Goal: Information Seeking & Learning: Learn about a topic

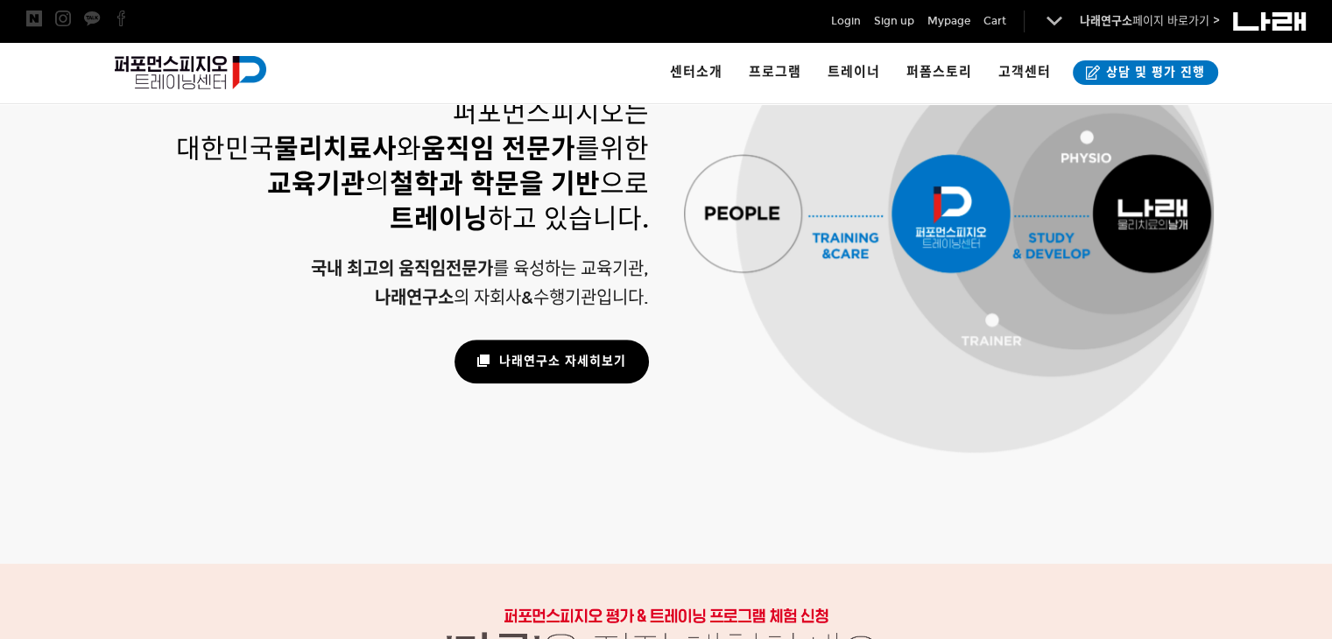
scroll to position [1307, 0]
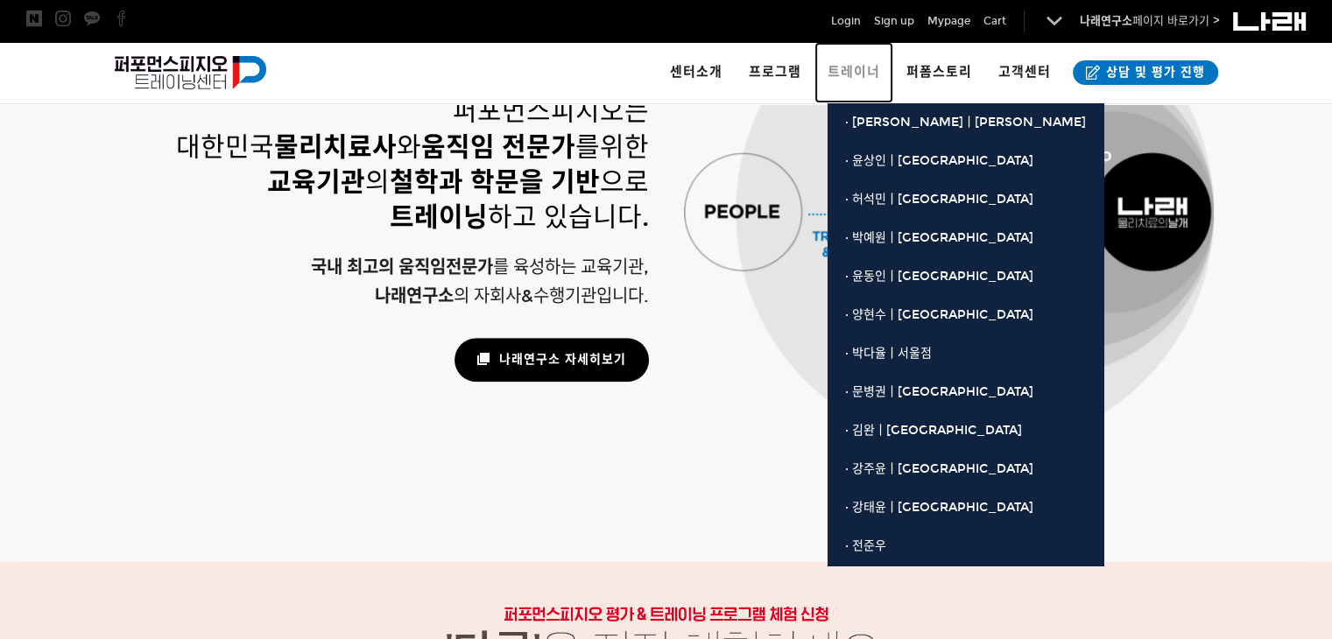
click at [844, 76] on span "트레이너" at bounding box center [854, 72] width 53 height 16
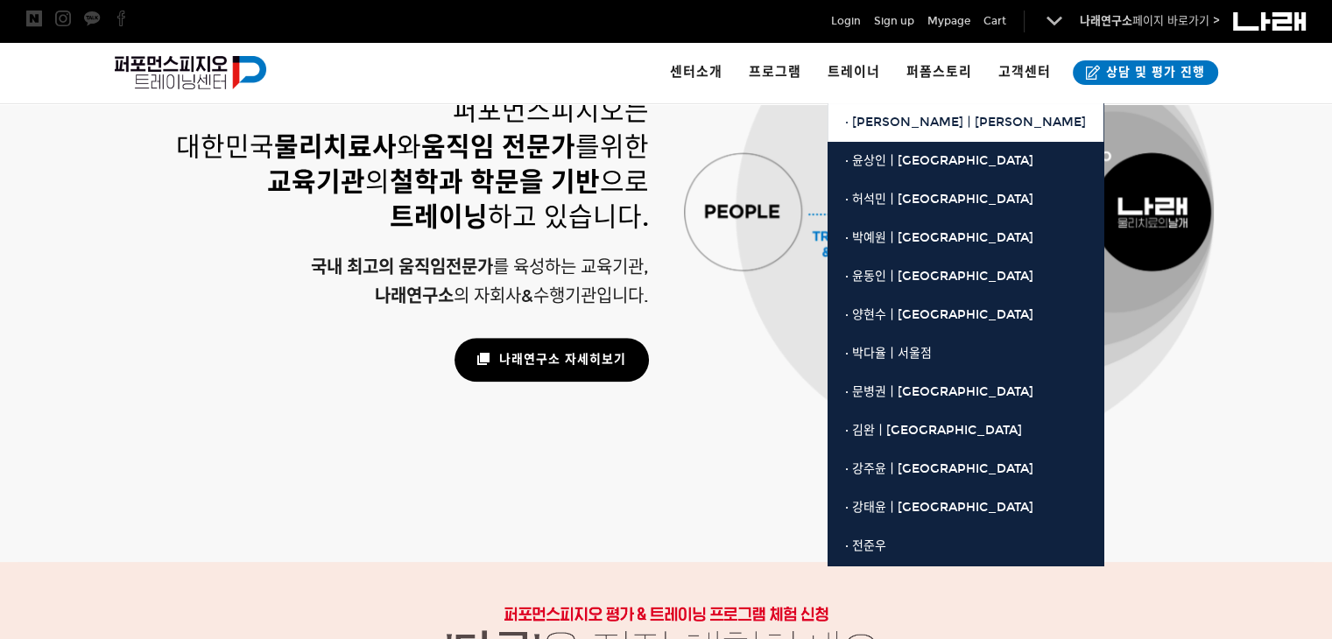
click at [864, 120] on span "· [PERSON_NAME]ㅣ[PERSON_NAME]" at bounding box center [965, 122] width 241 height 15
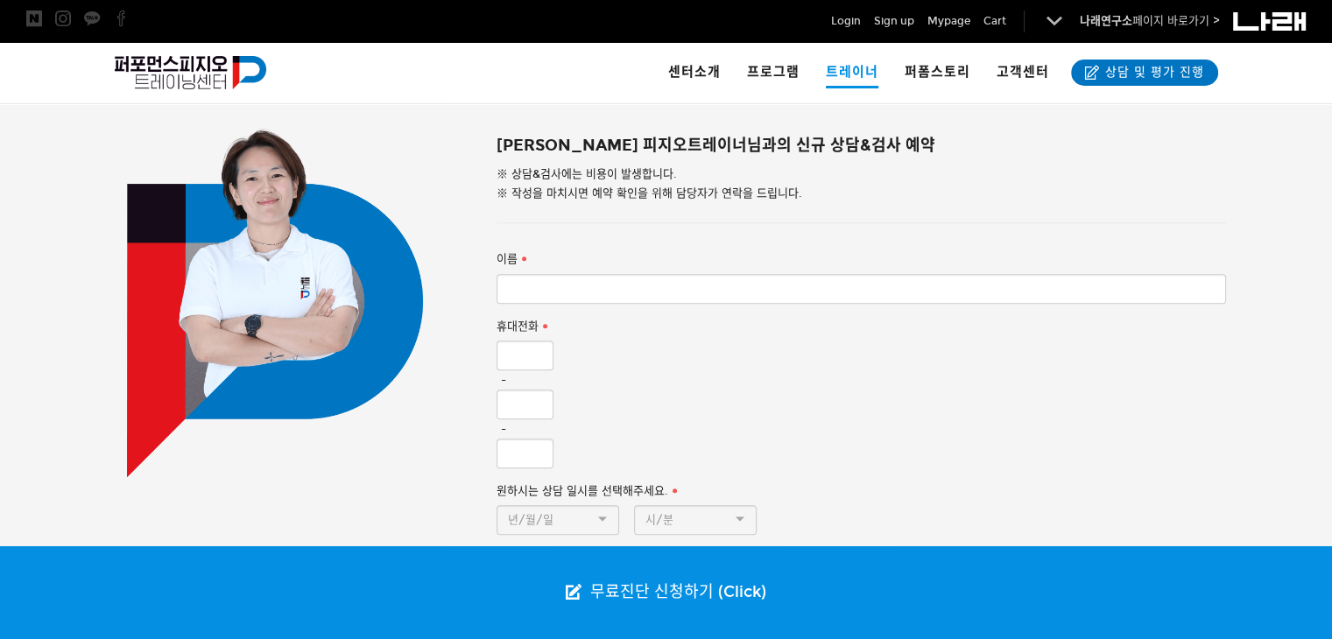
scroll to position [1589, 0]
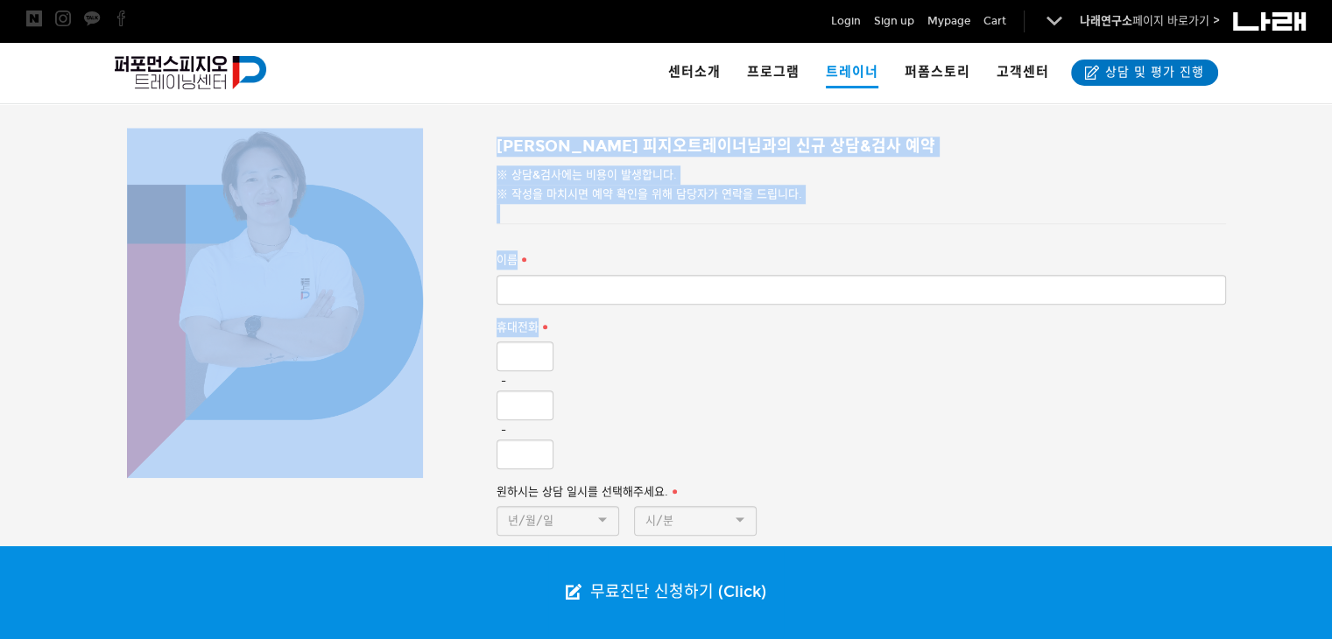
drag, startPoint x: 84, startPoint y: 153, endPoint x: 493, endPoint y: 378, distance: 466.5
click at [493, 378] on div "[PERSON_NAME] 피지오트레이너님과의 신규 상담&검사 예약 ※ 상담&검사에는 비용이 발생합니다. ※ 작성을 마치시면 예약 확인을 위해 …" at bounding box center [667, 489] width 1174 height 723
click at [392, 348] on div at bounding box center [275, 303] width 296 height 350
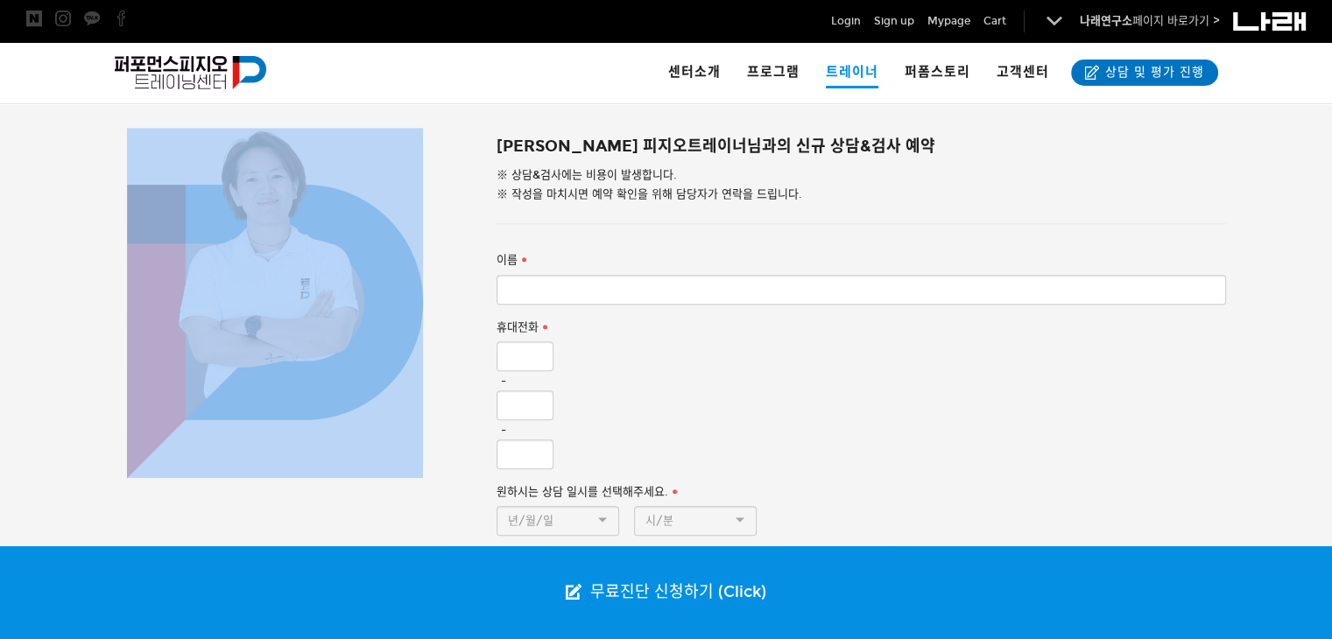
drag, startPoint x: 66, startPoint y: 120, endPoint x: 179, endPoint y: 193, distance: 134.4
click at [179, 193] on div "[PERSON_NAME] 피지오트레이너님과의 신규 상담&검사 예약 ※ 상담&검사에는 비용이 발생합니다. ※ 작성을 마치시면 예약 확인을 위해 …" at bounding box center [666, 490] width 1332 height 777
copy div
click at [179, 193] on div at bounding box center [275, 303] width 296 height 350
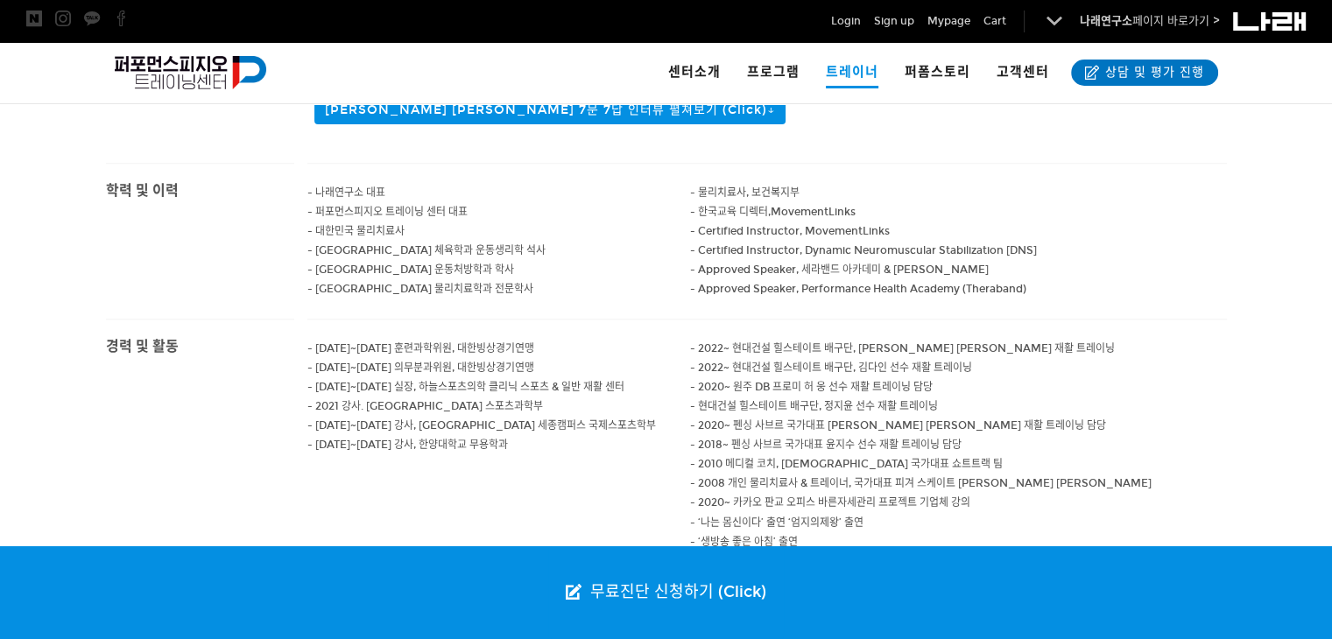
scroll to position [683, 0]
click at [778, 401] on span "- 현대건설 힐스테이트 배구단, 정지윤 선수 재활 트레이닝" at bounding box center [814, 407] width 248 height 12
drag, startPoint x: 385, startPoint y: 265, endPoint x: 521, endPoint y: 267, distance: 136.6
click at [521, 280] on p "- [GEOGRAPHIC_DATA] 물리치료학과 전문학사" at bounding box center [499, 289] width 384 height 19
drag, startPoint x: 322, startPoint y: 243, endPoint x: 594, endPoint y: 238, distance: 271.6
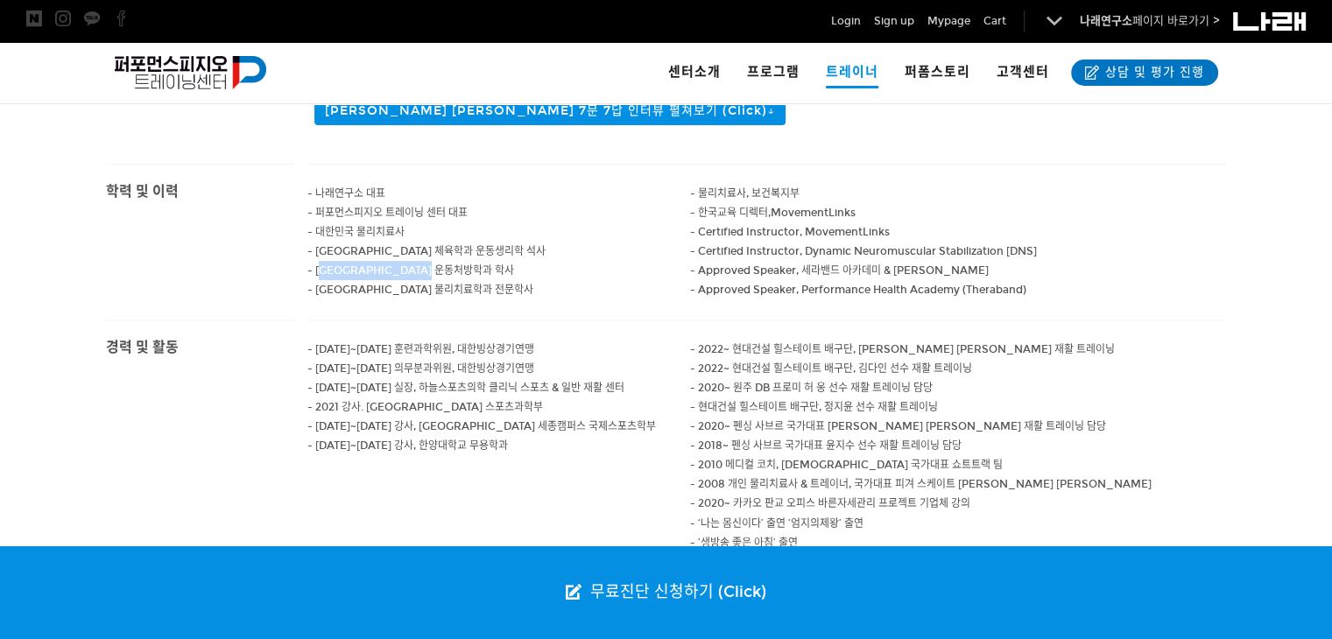
click at [594, 238] on div "- 나래연구소 대표 - 퍼포먼스피지오 트레이닝 센터 대표 - 대한민국 물리치료사 - [GEOGRAPHIC_DATA] 체육학과 운동생리학 석사 …" at bounding box center [499, 242] width 384 height 155
click at [594, 242] on p "- [GEOGRAPHIC_DATA] 체육학과 운동생리학 석사" at bounding box center [499, 251] width 384 height 19
drag, startPoint x: 452, startPoint y: 358, endPoint x: 646, endPoint y: 363, distance: 193.6
click at [646, 378] on p "- [DATE]~[DATE] 실장, 하늘스포츠의학 클리닉 스포츠 & 일반 재활 센터" at bounding box center [499, 387] width 384 height 19
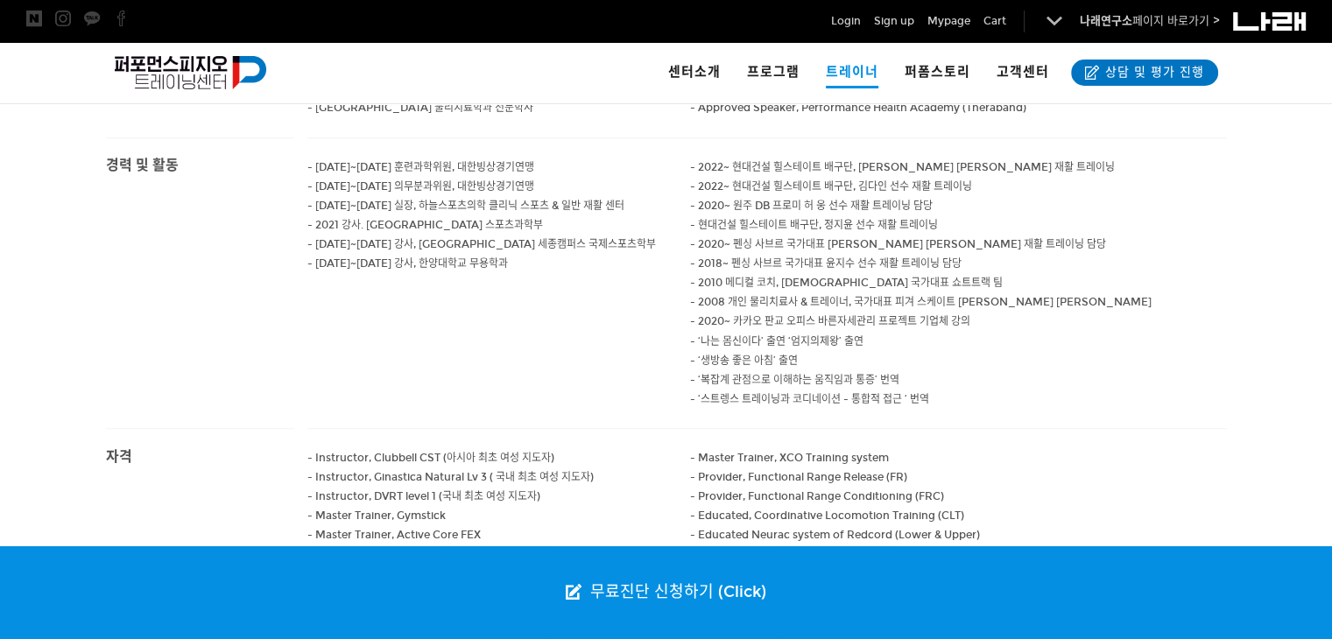
scroll to position [867, 0]
click at [1031, 291] on p "- 2008 개인 물리치료사 & 트레이너, 국가대표 피겨 스케이트 [PERSON_NAME] [PERSON_NAME]" at bounding box center [958, 300] width 537 height 19
drag, startPoint x: 692, startPoint y: 254, endPoint x: 829, endPoint y: 258, distance: 137.6
click at [829, 275] on span "- 2010 메디컬 코치, [DEMOGRAPHIC_DATA] 국가대표 쇼트트랙 팀" at bounding box center [846, 281] width 313 height 12
click at [870, 275] on span "- 2010 메디컬 코치, [DEMOGRAPHIC_DATA] 국가대표 쇼트트랙 팀" at bounding box center [846, 281] width 313 height 12
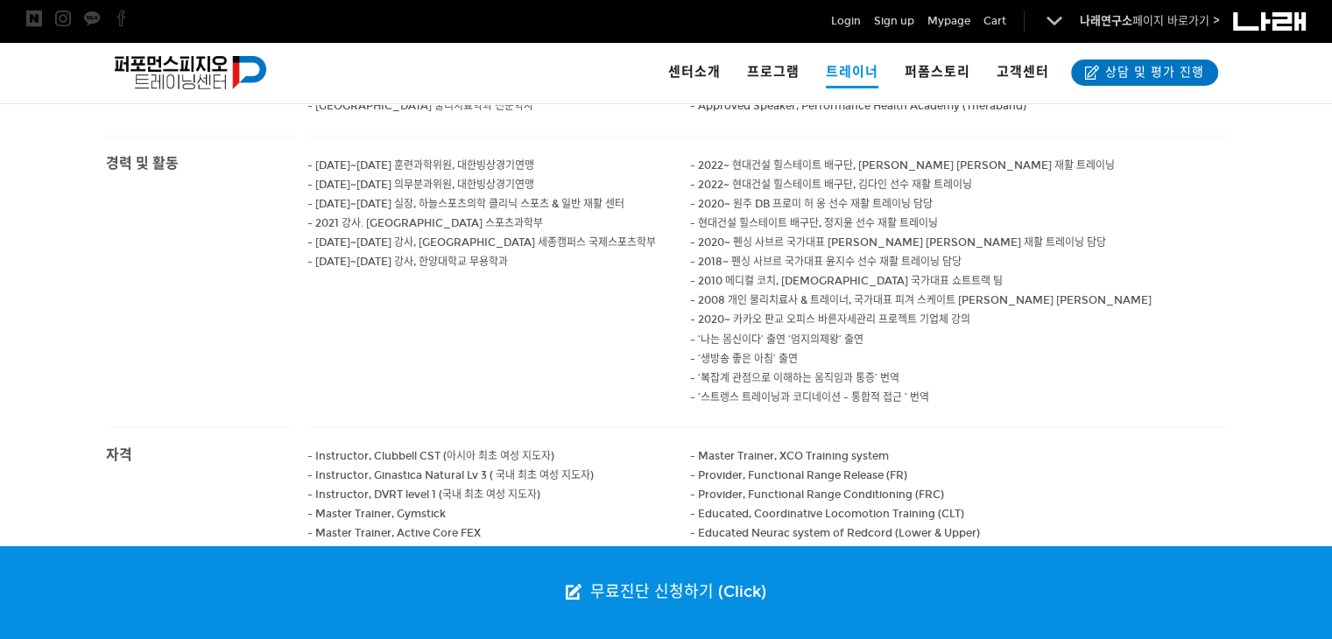
click at [1027, 330] on p "- ‘나는 몸신이다’ 출연 ‘엄지의제왕’ 출연" at bounding box center [958, 339] width 537 height 19
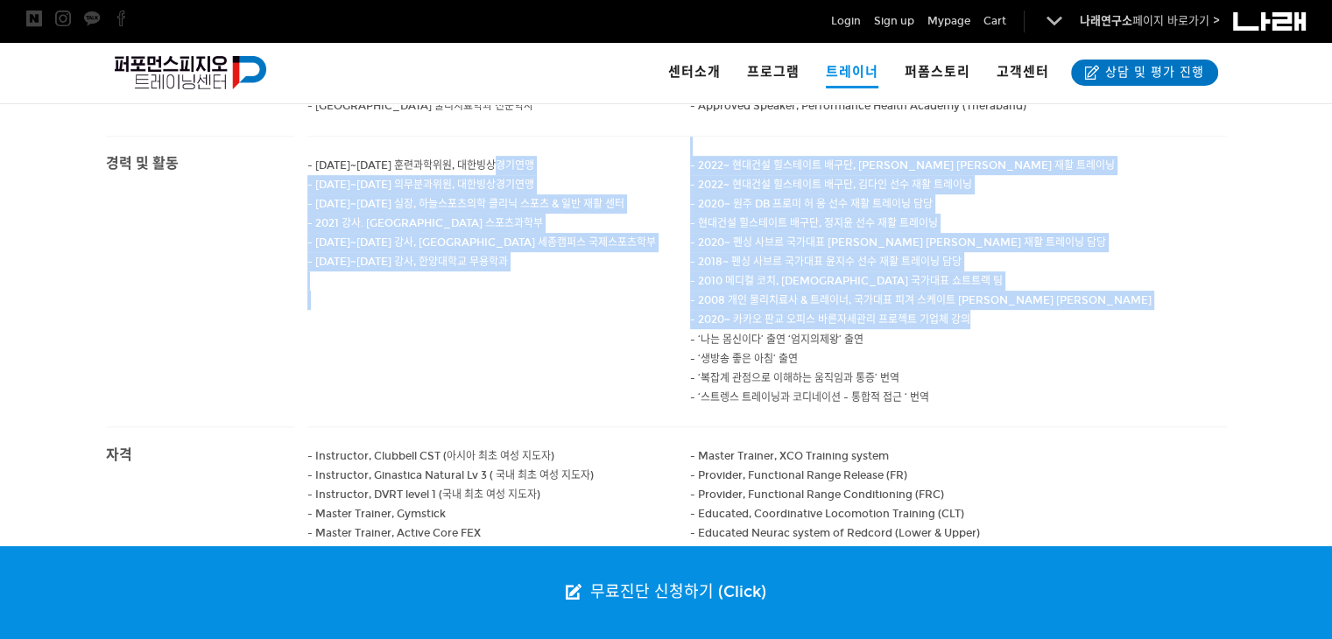
drag, startPoint x: 992, startPoint y: 299, endPoint x: 664, endPoint y: 159, distance: 356.3
click at [664, 159] on div "- [DATE]~[DATE] 훈련과학위원, 대한빙상경기연맹 - [DATE]~[DATE] 의무분과위원, 대한빙상경기연맹 - [DATE]~[DAT…" at bounding box center [767, 282] width 920 height 290
click at [664, 175] on p "- [DATE]~[DATE] 의무분과위원, 대한빙상경기연맹" at bounding box center [499, 184] width 384 height 19
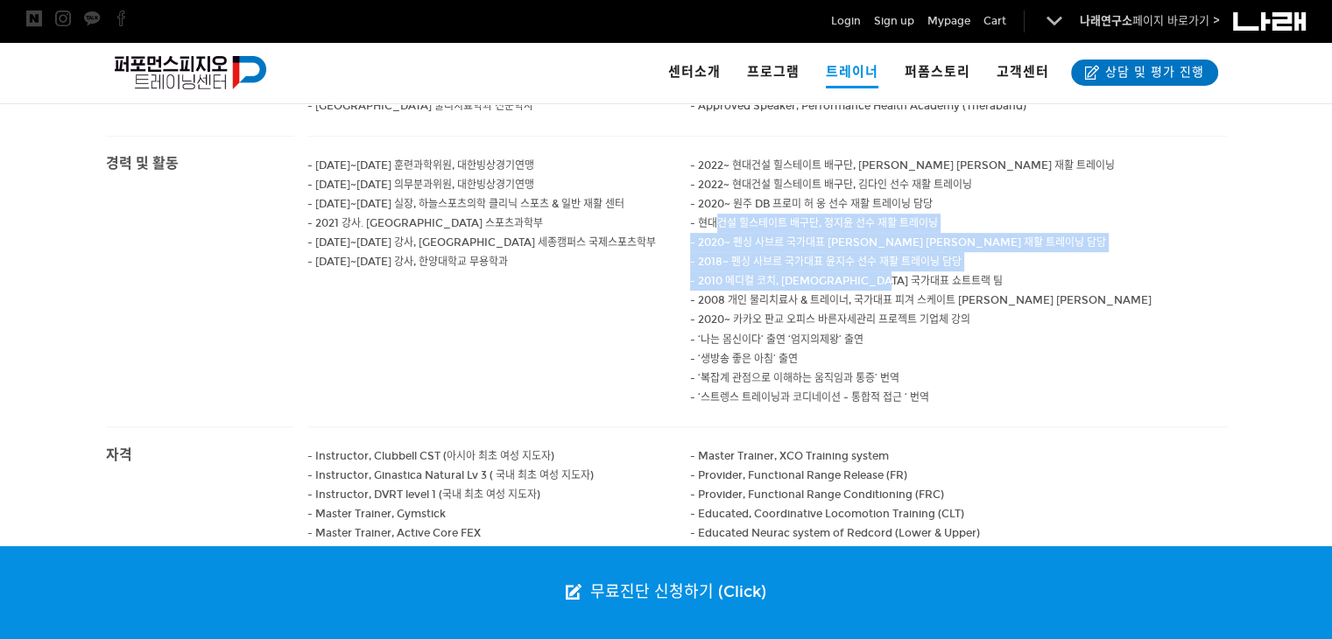
drag, startPoint x: 1029, startPoint y: 267, endPoint x: 718, endPoint y: 204, distance: 317.3
click at [718, 204] on div "- 2022~ 현대건설 힐스테이트 배구단, [PERSON_NAME] [PERSON_NAME] 재활 트레이닝 - 2022~ 현대건설 힐스테이트 …" at bounding box center [958, 282] width 537 height 290
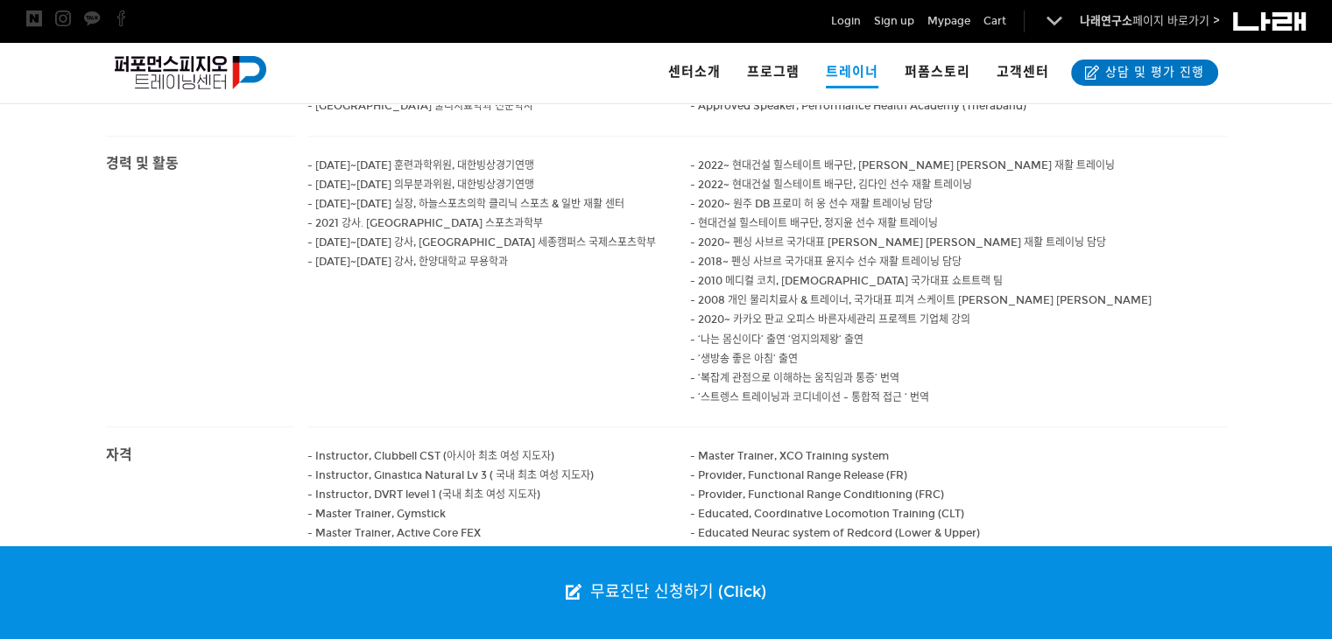
click at [1092, 291] on p "- 2008 개인 물리치료사 & 트레이너, 국가대표 피겨 스케이트 [PERSON_NAME] [PERSON_NAME]" at bounding box center [958, 300] width 537 height 19
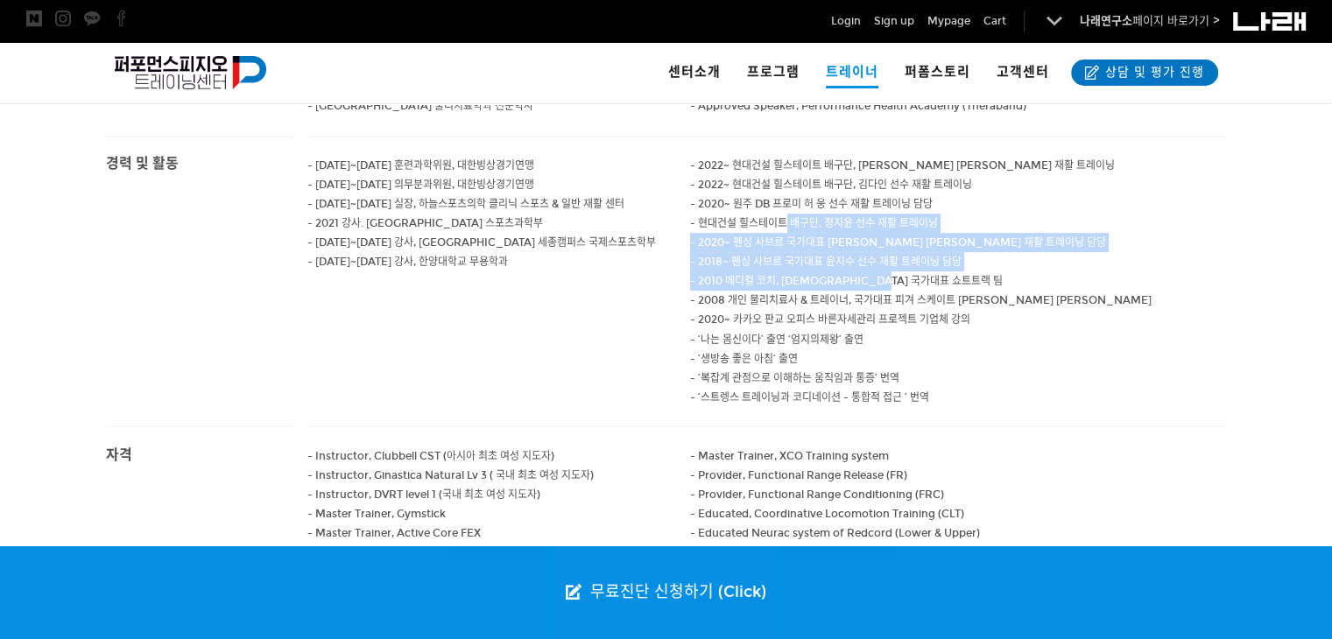
drag, startPoint x: 1034, startPoint y: 267, endPoint x: 940, endPoint y: 236, distance: 98.9
click at [790, 203] on div "- 2022~ 현대건설 힐스테이트 배구단, [PERSON_NAME] [PERSON_NAME] 재활 트레이닝 - 2022~ 현대건설 힐스테이트 …" at bounding box center [958, 282] width 537 height 290
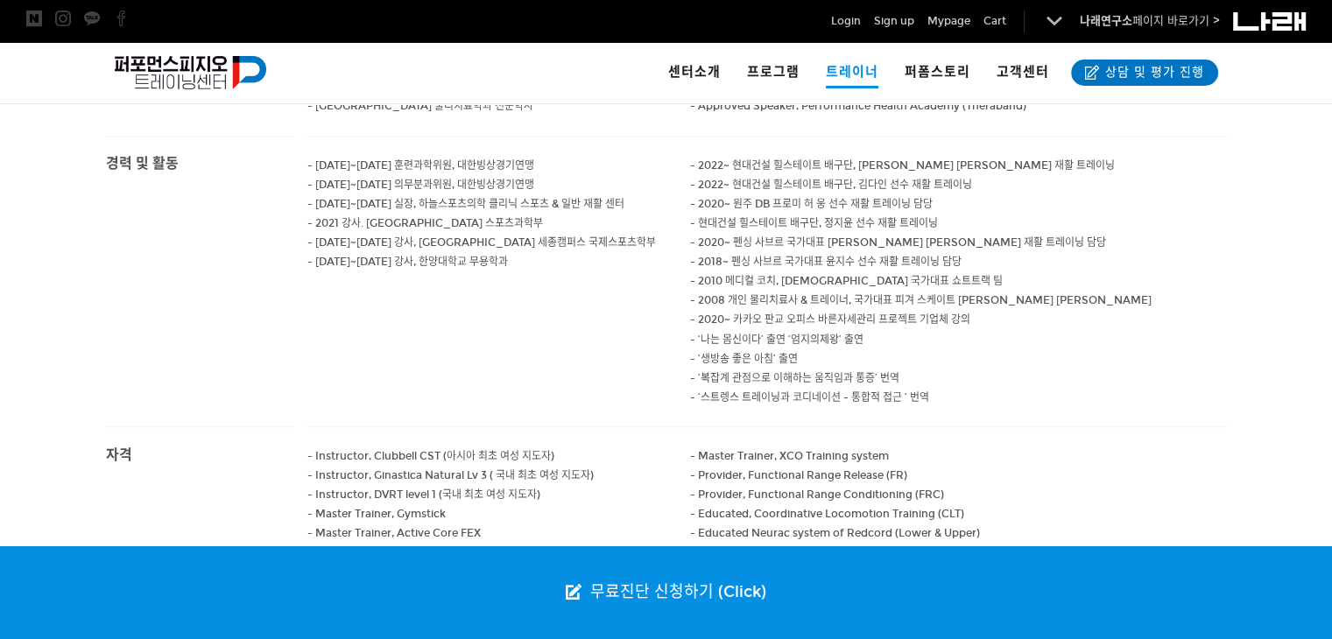
click at [1143, 310] on p "- 2020~ 카카오 판교 오피스 바른자세관리 프로젝트 기업체 강의" at bounding box center [958, 319] width 537 height 19
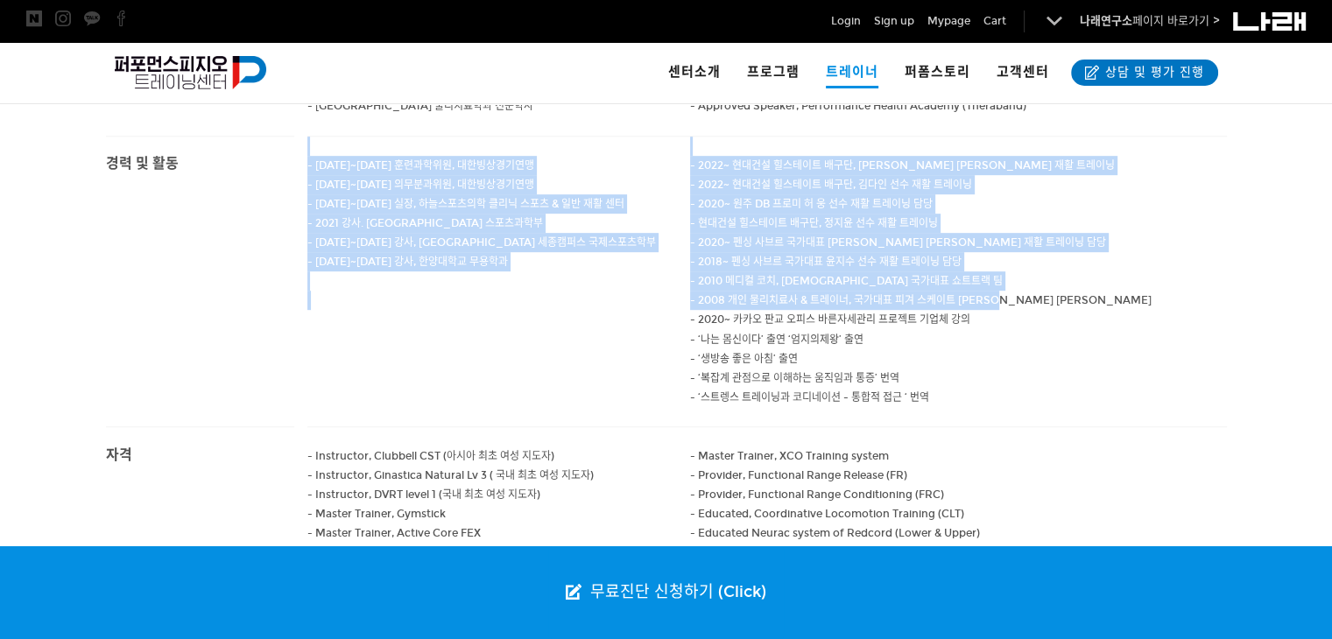
drag, startPoint x: 1012, startPoint y: 275, endPoint x: 641, endPoint y: 131, distance: 397.7
click at [641, 137] on div "- [DATE]~[DATE] 훈련과학위원, 대한빙상경기연맹 - [DATE]~[DATE] 의무분과위원, 대한빙상경기연맹 - [DATE]~[DAT…" at bounding box center [767, 282] width 920 height 290
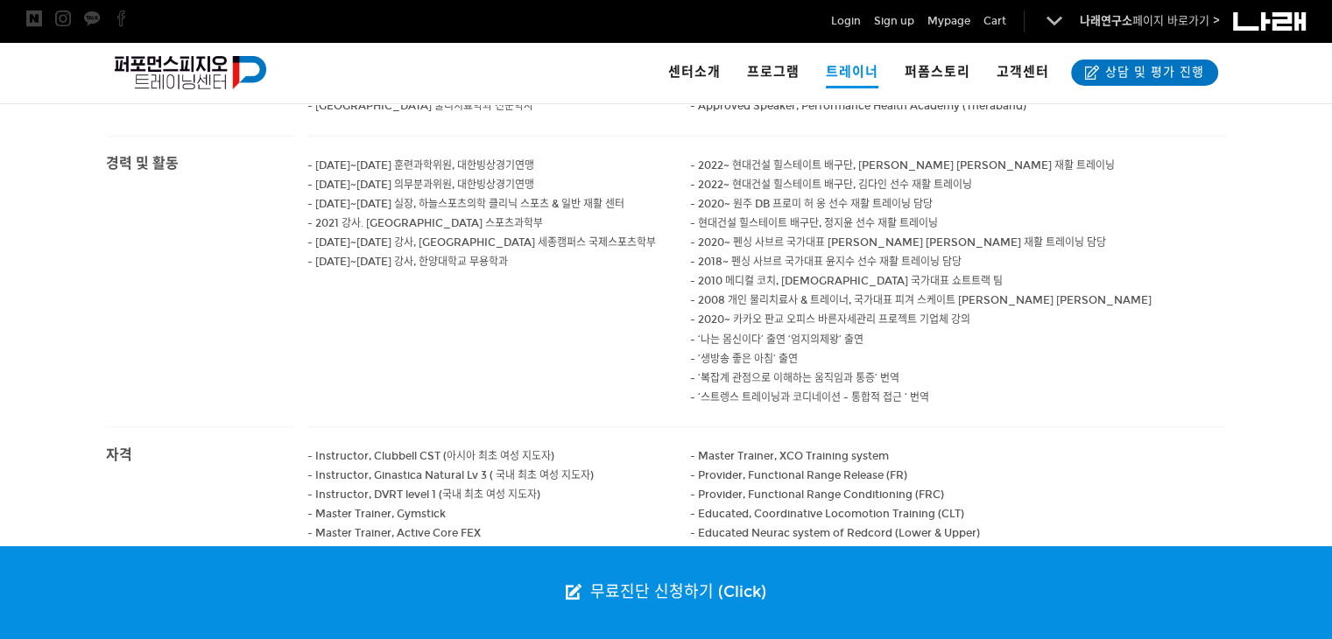
click at [663, 360] on div "- [DATE]~[DATE] 훈련과학위원, 대한빙상경기연맹 - [DATE]~[DATE] 의무분과위원, 대한빙상경기연맹 - [DATE]~[DAT…" at bounding box center [767, 282] width 920 height 290
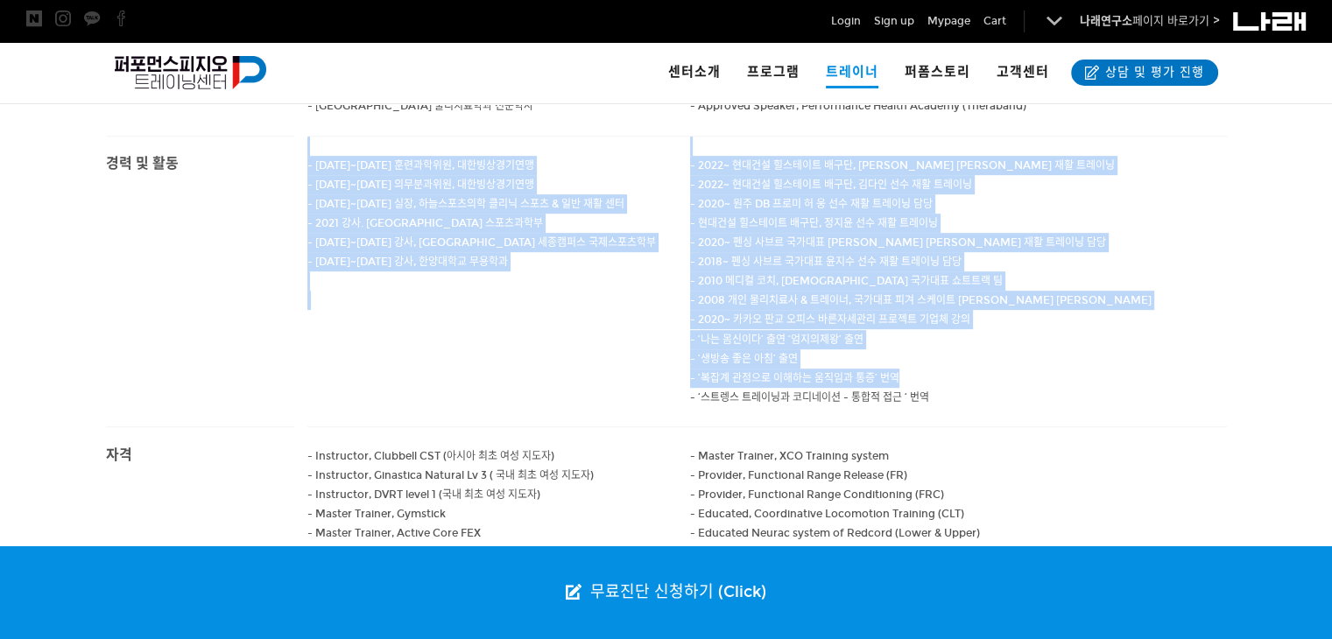
drag, startPoint x: 985, startPoint y: 365, endPoint x: 460, endPoint y: 121, distance: 579.6
click at [460, 137] on div "- [DATE]~[DATE] 훈련과학위원, 대한빙상경기연맹 - [DATE]~[DATE] 의무분과위원, 대한빙상경기연맹 - [DATE]~[DAT…" at bounding box center [767, 282] width 920 height 290
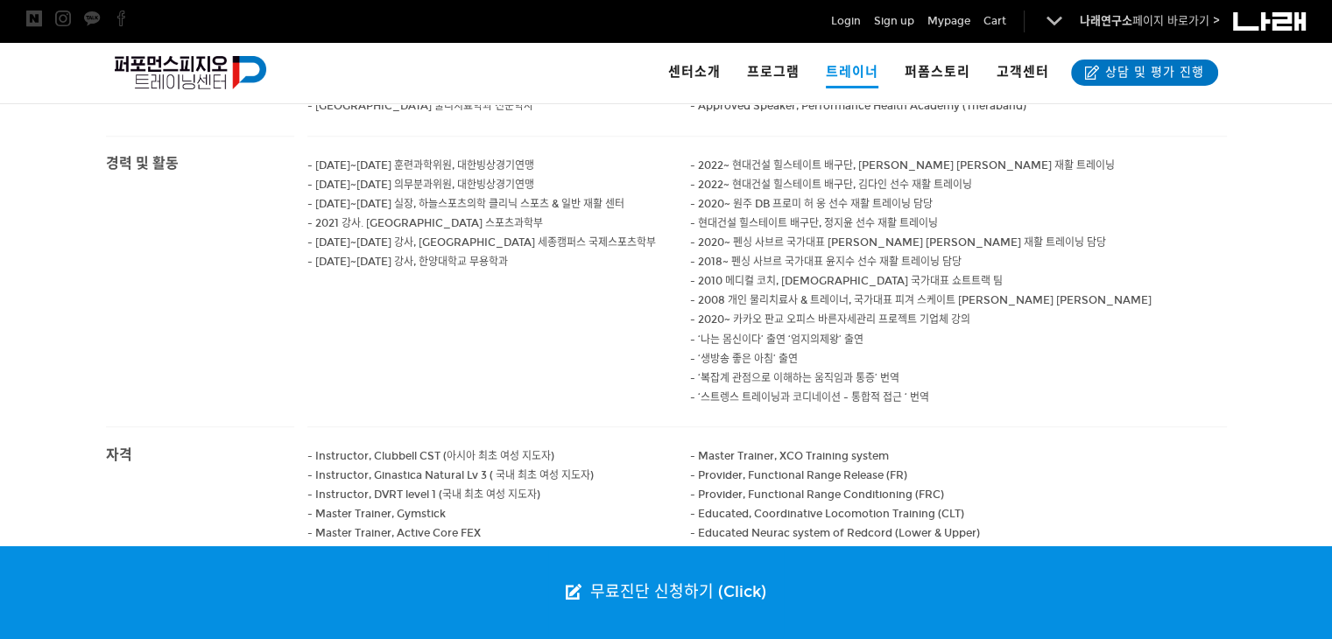
click at [1044, 427] on hr at bounding box center [767, 427] width 920 height 1
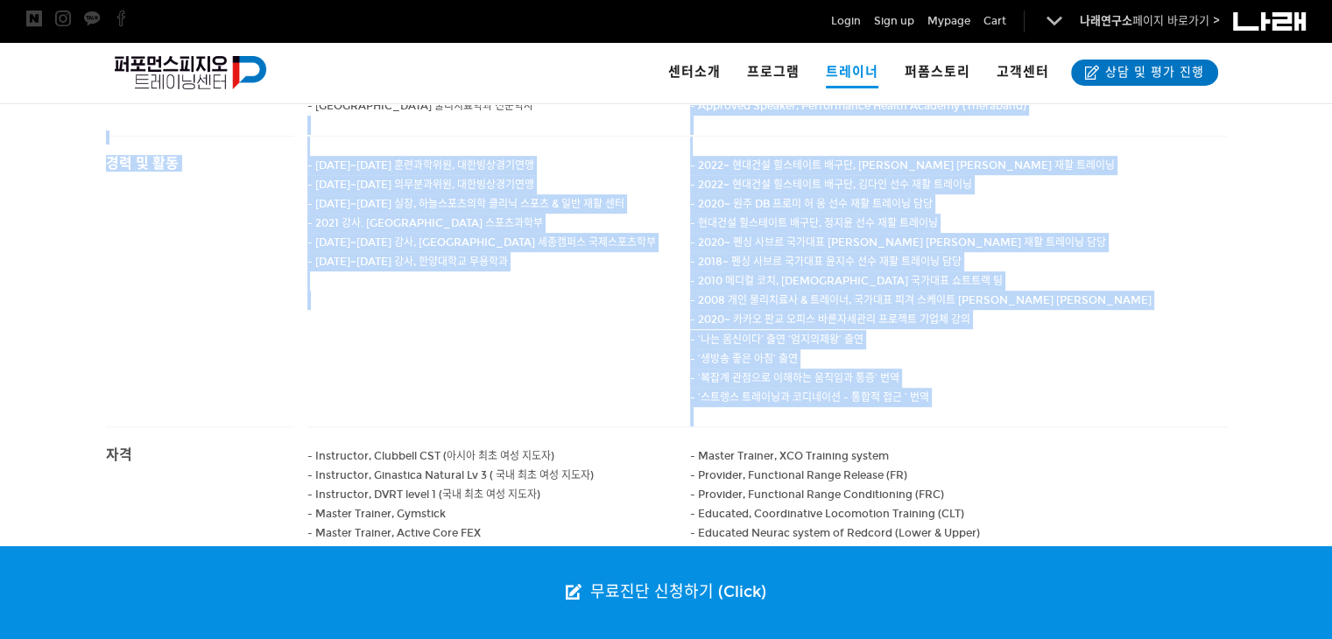
drag, startPoint x: 1017, startPoint y: 390, endPoint x: 326, endPoint y: 106, distance: 747.1
click at [326, 106] on body "알림 뒤로 알림 설정 뒤로 더보기 게시물 알림 내 글 반응 내가 작성한 게시물이나 댓글에 다른 사람이 댓글이나 답글을 작성하면 알려줍니다. 공…" at bounding box center [666, 460] width 1332 height 2655
copy body "- lorem, ipsum - dolo sit, AmetconsEctet - Adipiscin Elitseddoe, TemporinCidid …"
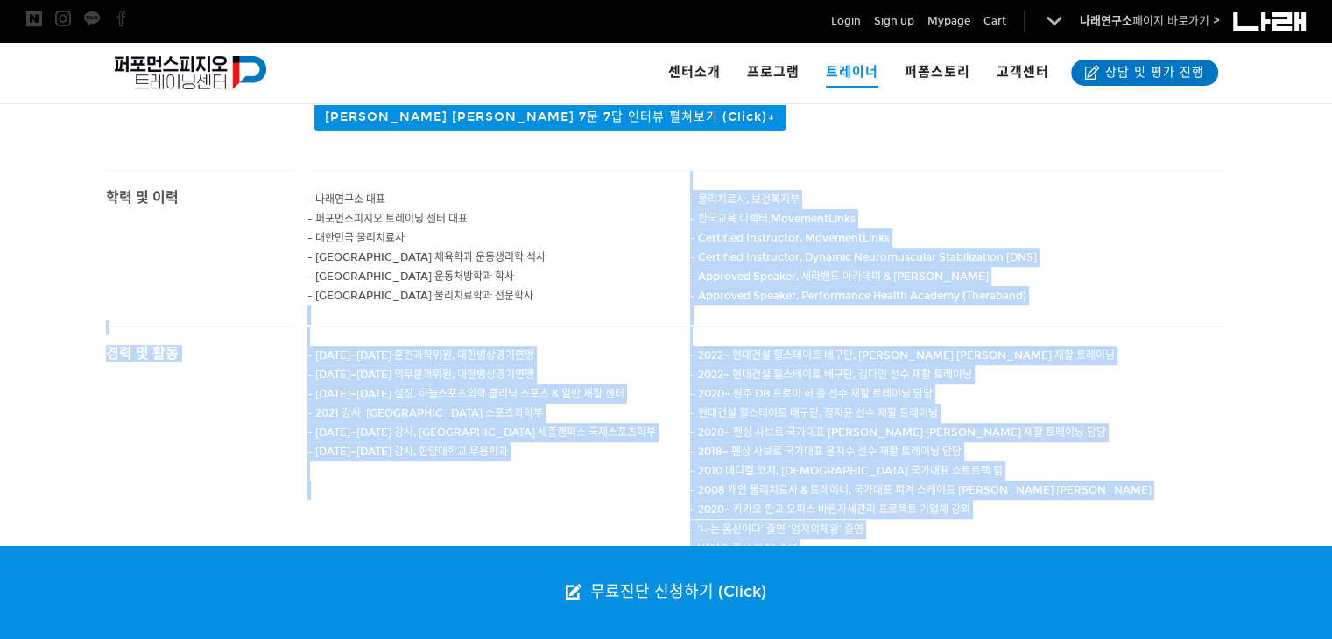
scroll to position [667, 0]
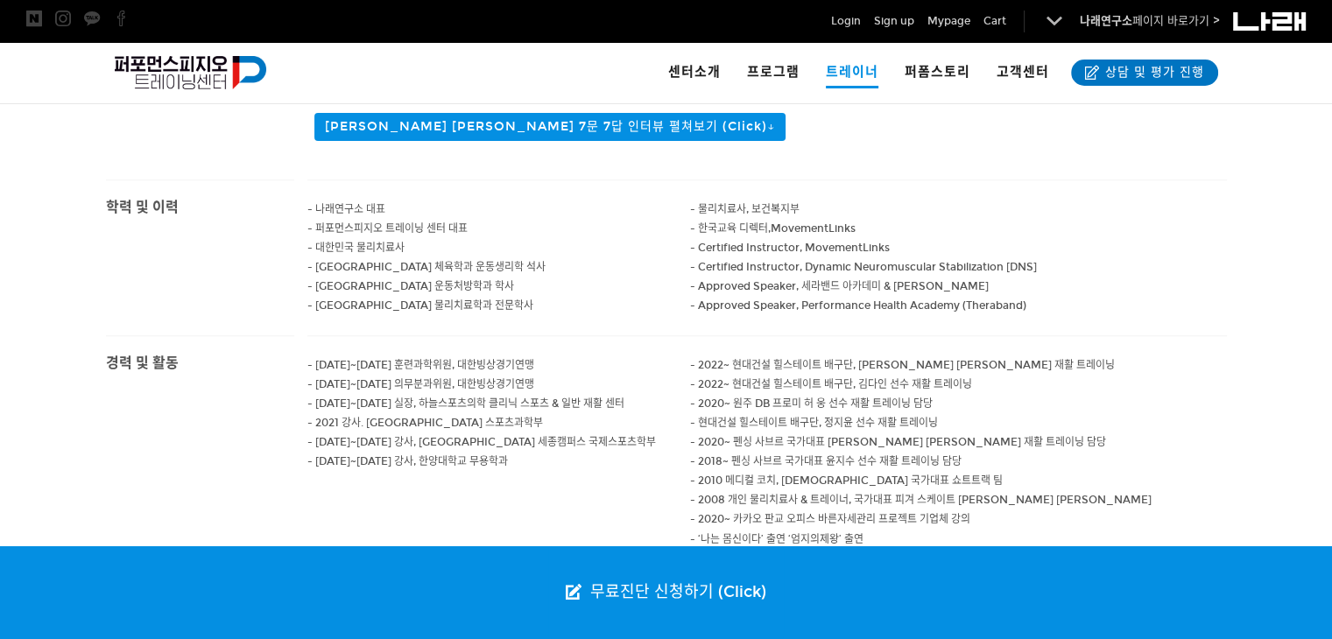
click at [286, 228] on div "학력 및 이력" at bounding box center [193, 258] width 201 height 156
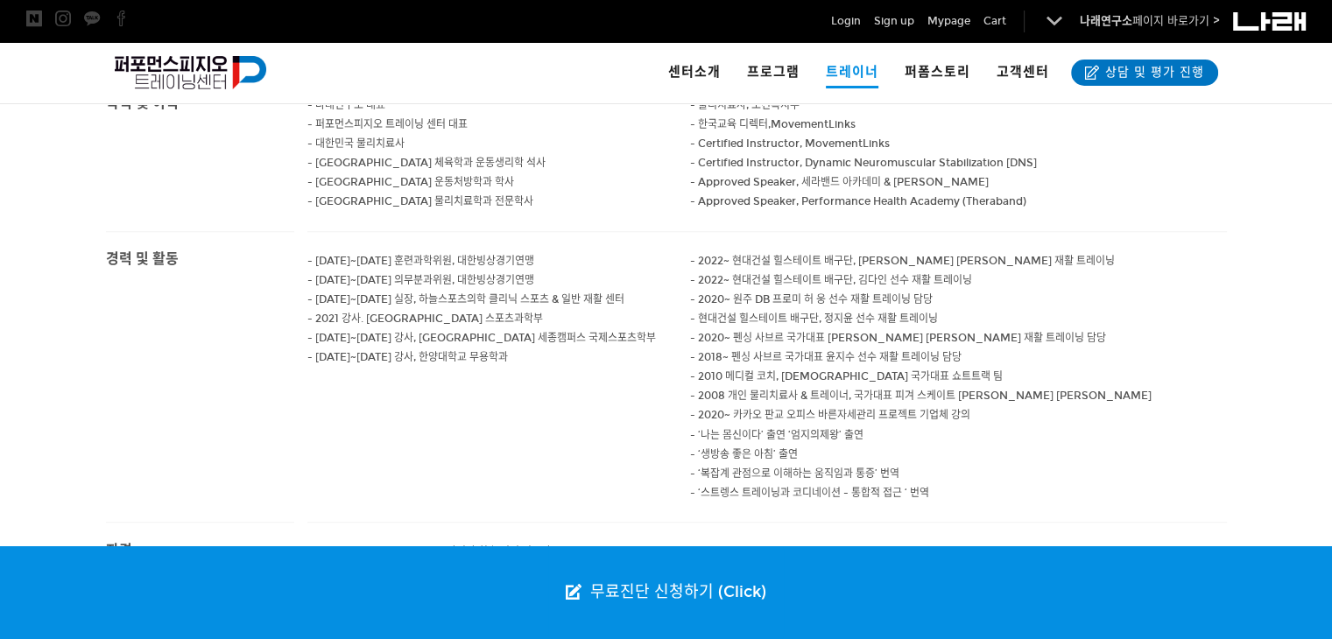
scroll to position [773, 0]
drag, startPoint x: 958, startPoint y: 469, endPoint x: 561, endPoint y: 320, distance: 424.9
drag, startPoint x: 561, startPoint y: 320, endPoint x: 988, endPoint y: 454, distance: 447.9
click at [988, 463] on p "- ‘복잡계 관점으로 이해하는 움직임과 통증’ 번역" at bounding box center [958, 472] width 537 height 19
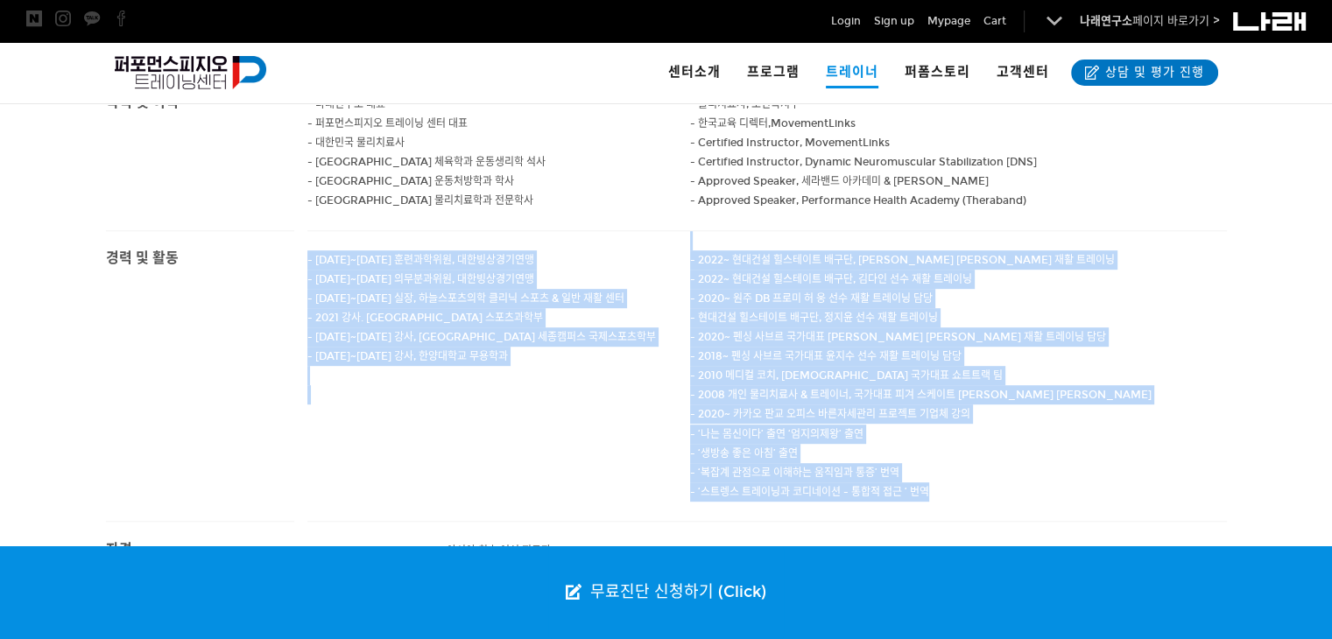
drag, startPoint x: 926, startPoint y: 462, endPoint x: 304, endPoint y: 245, distance: 658.4
click at [304, 245] on div "- [DATE]~[DATE] 훈련과학위원, 대한빙상경기연맹 - [DATE]~[DATE] 의무분과위원, 대한빙상경기연맹 - [DATE]~[DAT…" at bounding box center [767, 375] width 946 height 291
copy div "- 9296~9455 loremi, dolorsit - 0916~5892 ametco, adipisci - 5238~6261 el, seddo…"
